Goal: Navigation & Orientation: Find specific page/section

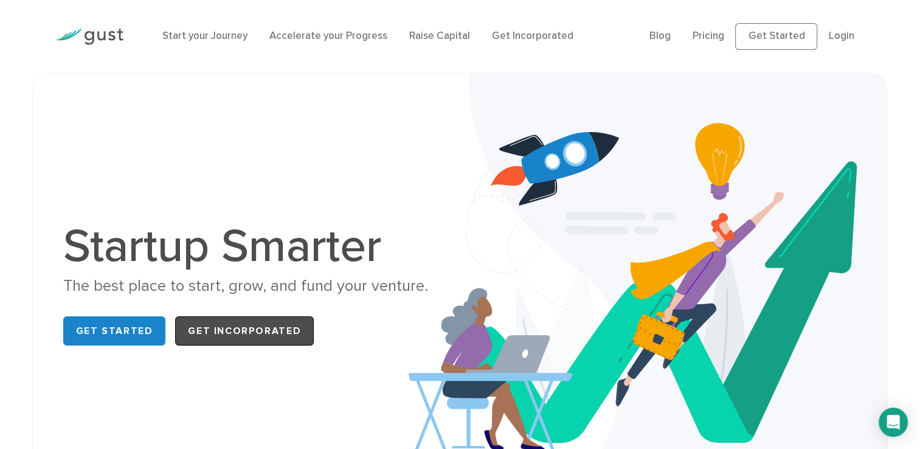
click at [250, 337] on link "Get Incorporated" at bounding box center [244, 330] width 139 height 29
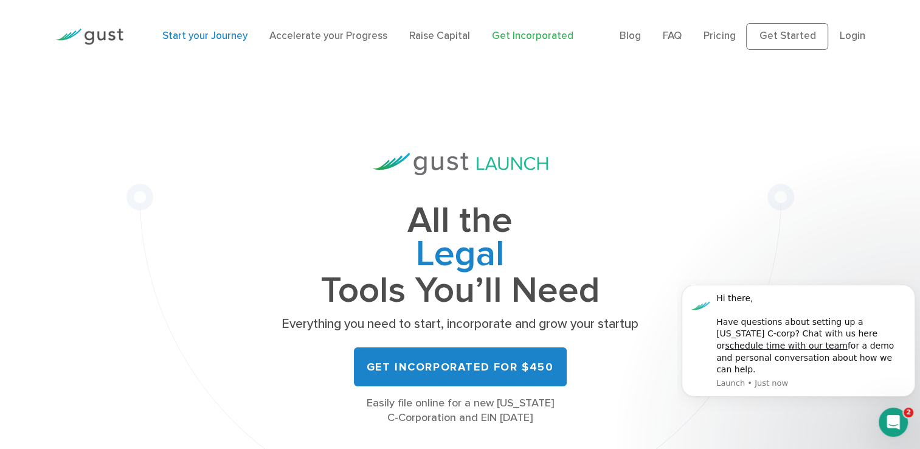
click at [209, 40] on link "Start your Journey" at bounding box center [204, 36] width 85 height 12
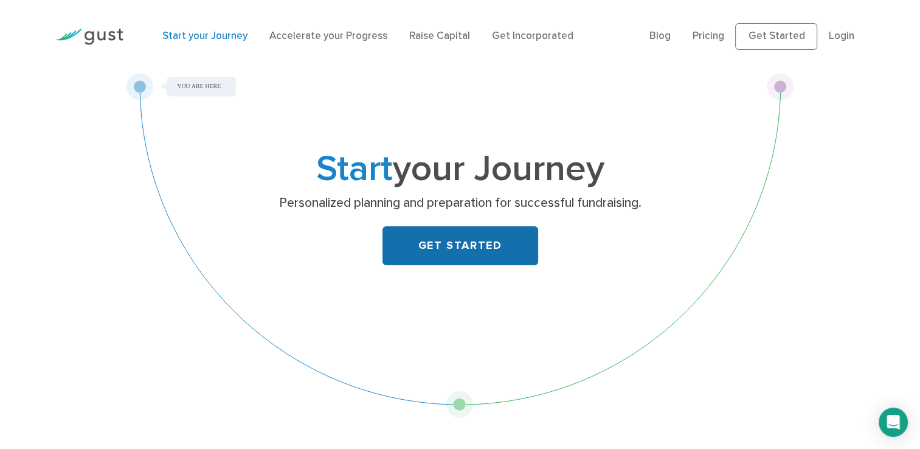
click at [442, 244] on link "GET STARTED" at bounding box center [460, 245] width 156 height 39
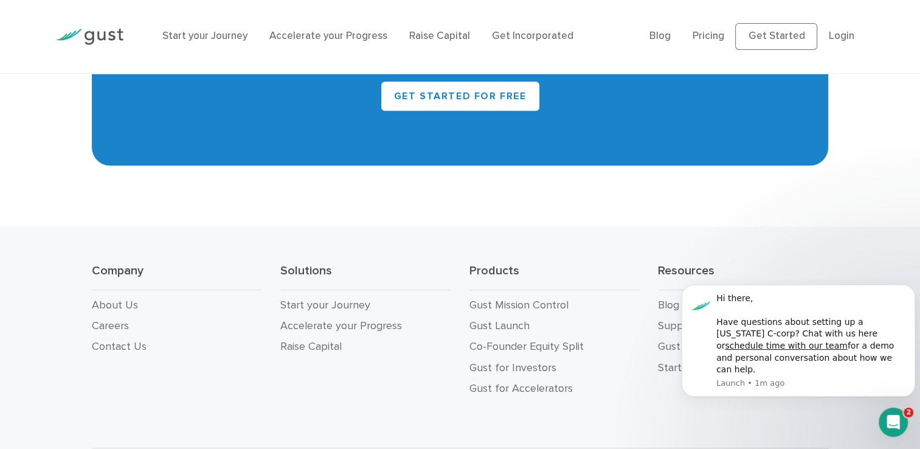
scroll to position [5587, 0]
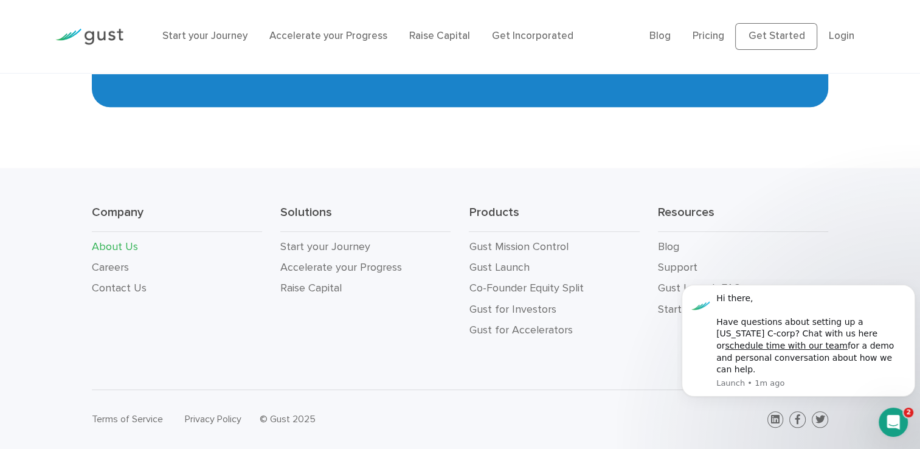
click at [115, 250] on link "About Us" at bounding box center [115, 246] width 46 height 13
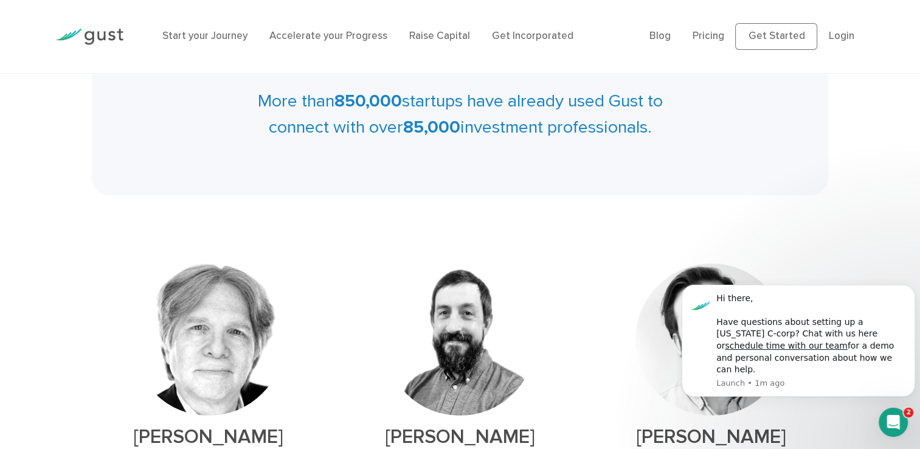
scroll to position [360, 0]
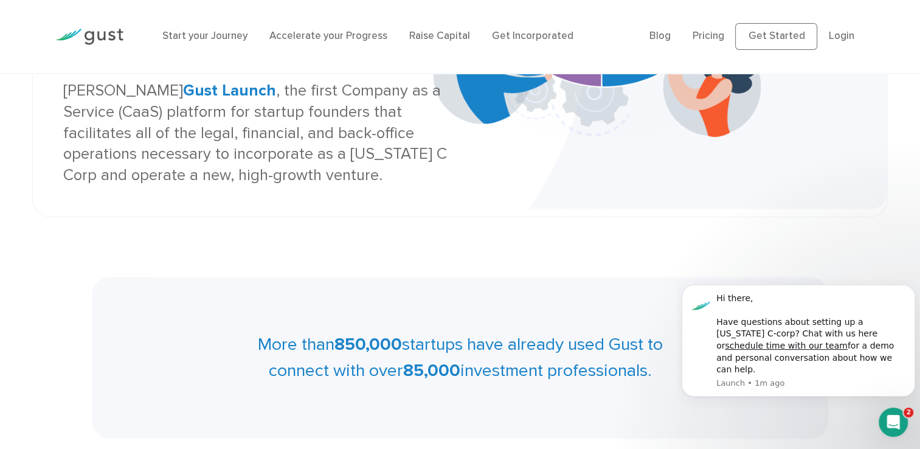
click at [107, 34] on img at bounding box center [89, 37] width 68 height 16
